Goal: Task Accomplishment & Management: Complete application form

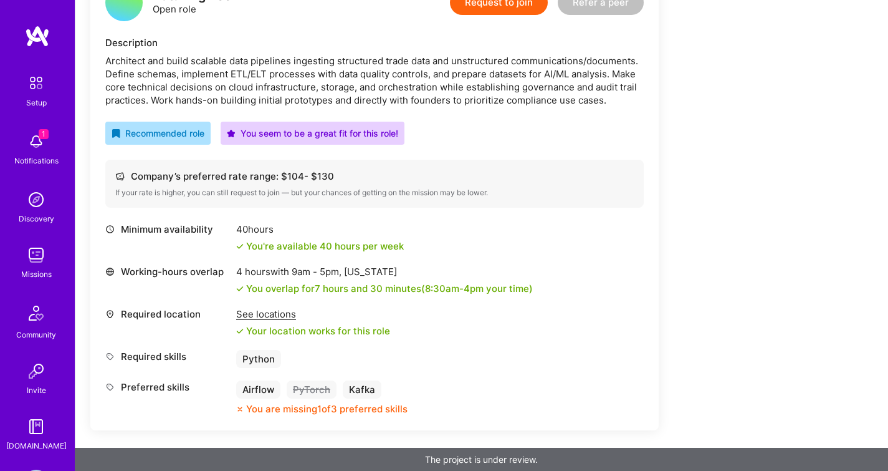
scroll to position [328, 0]
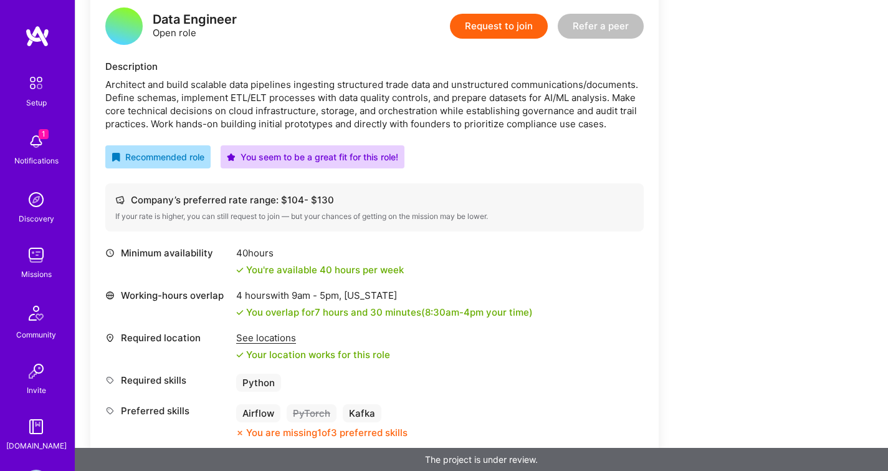
click at [499, 26] on button "Request to join" at bounding box center [499, 26] width 98 height 25
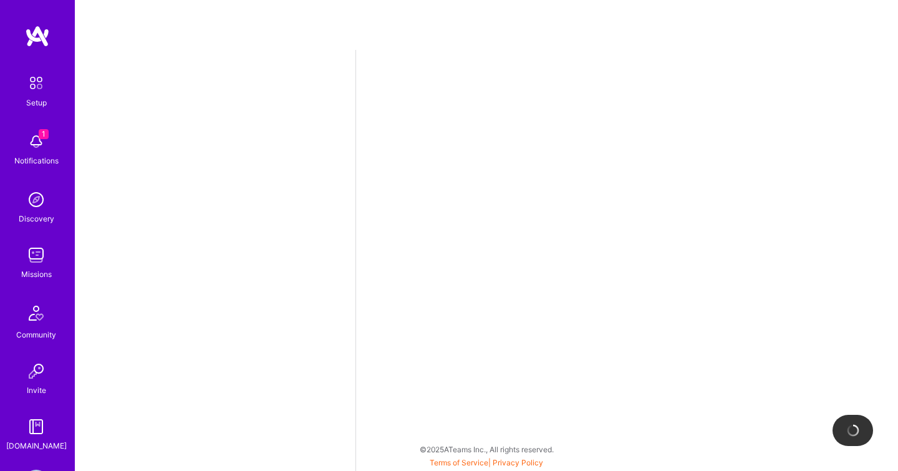
select select "US"
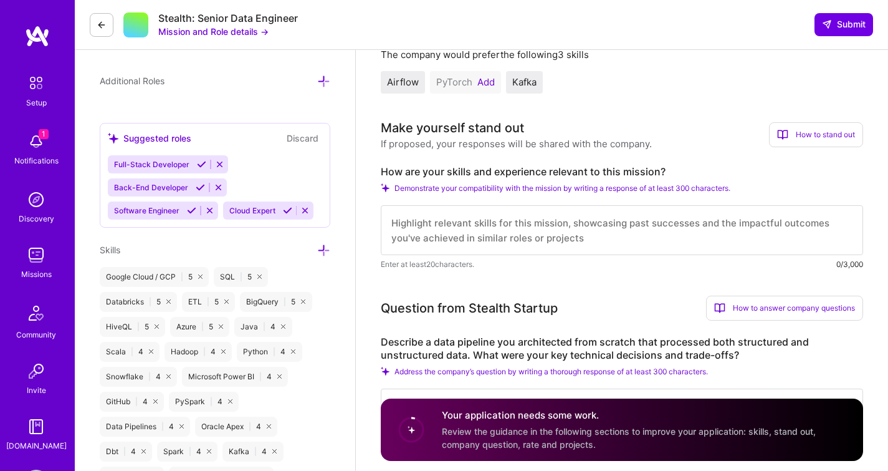
scroll to position [419, 0]
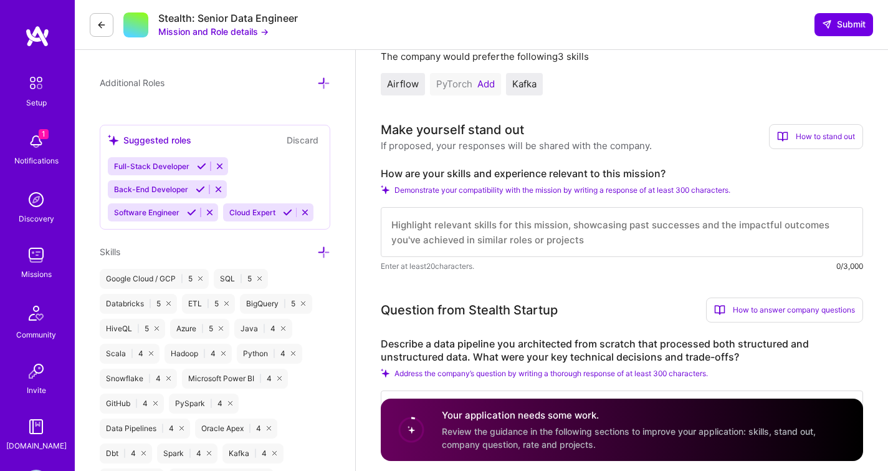
click at [486, 79] on button "Add" at bounding box center [485, 84] width 17 height 10
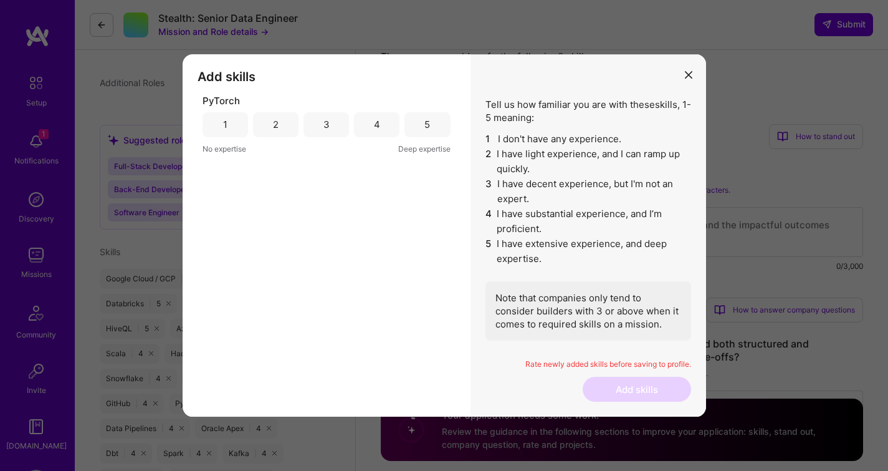
click at [325, 129] on div "3" at bounding box center [326, 124] width 6 height 13
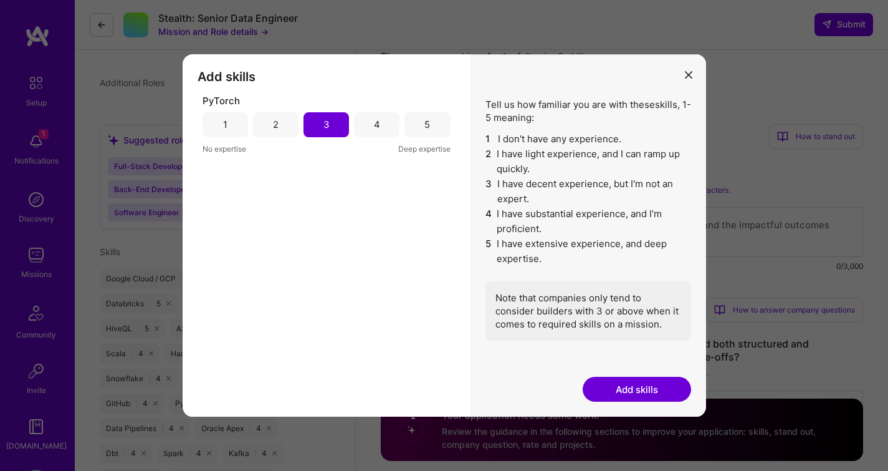
click at [632, 386] on button "Add skills" at bounding box center [637, 388] width 108 height 25
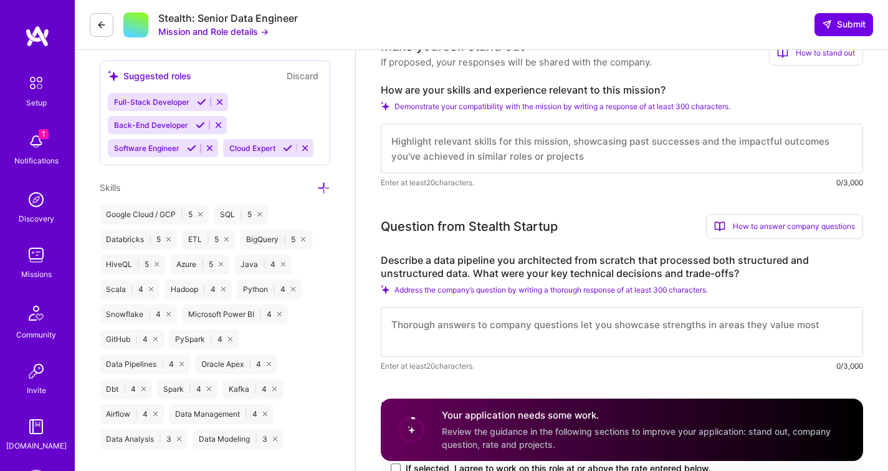
scroll to position [483, 0]
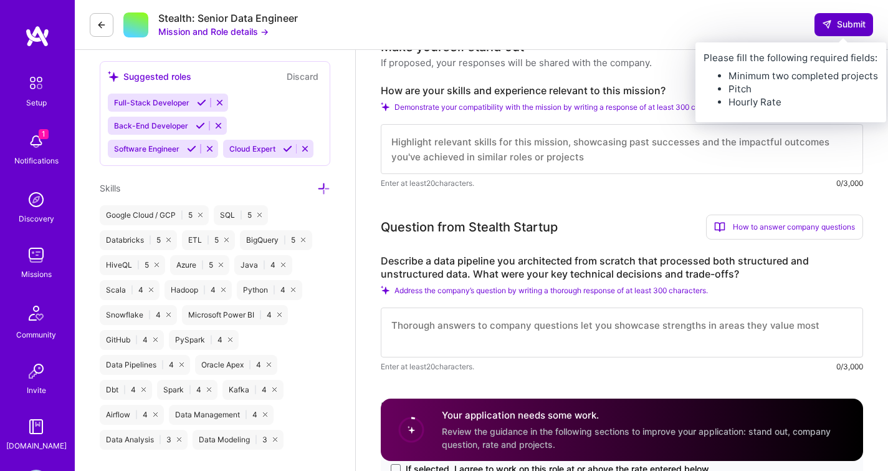
click at [836, 17] on button "Submit" at bounding box center [844, 24] width 59 height 22
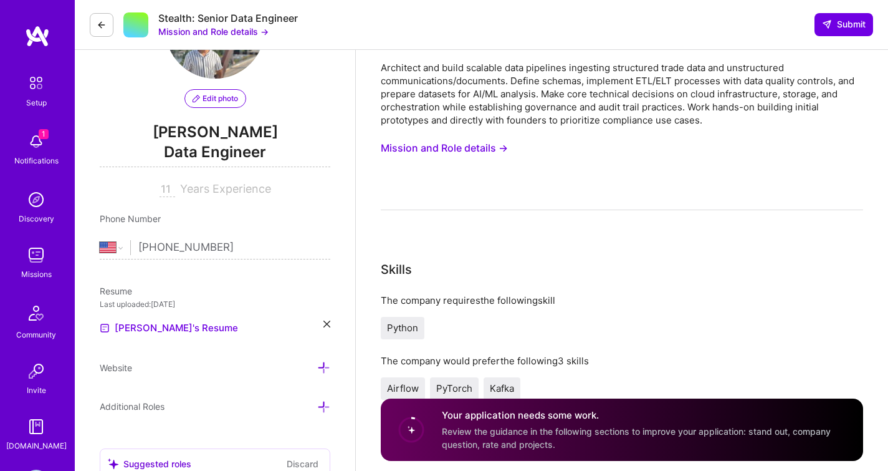
scroll to position [0, 0]
